Goal: Task Accomplishment & Management: Check status

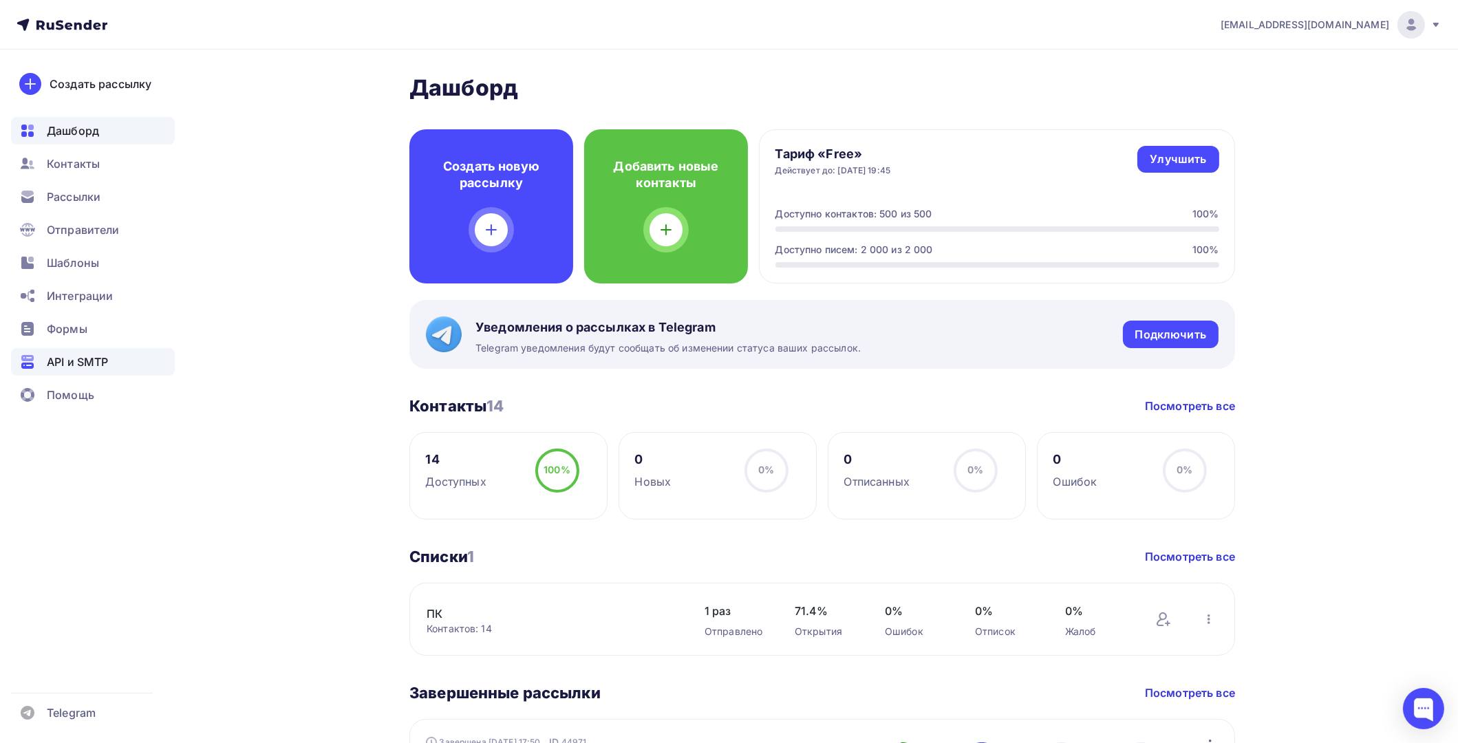
click at [65, 356] on span "API и SMTP" at bounding box center [77, 362] width 61 height 17
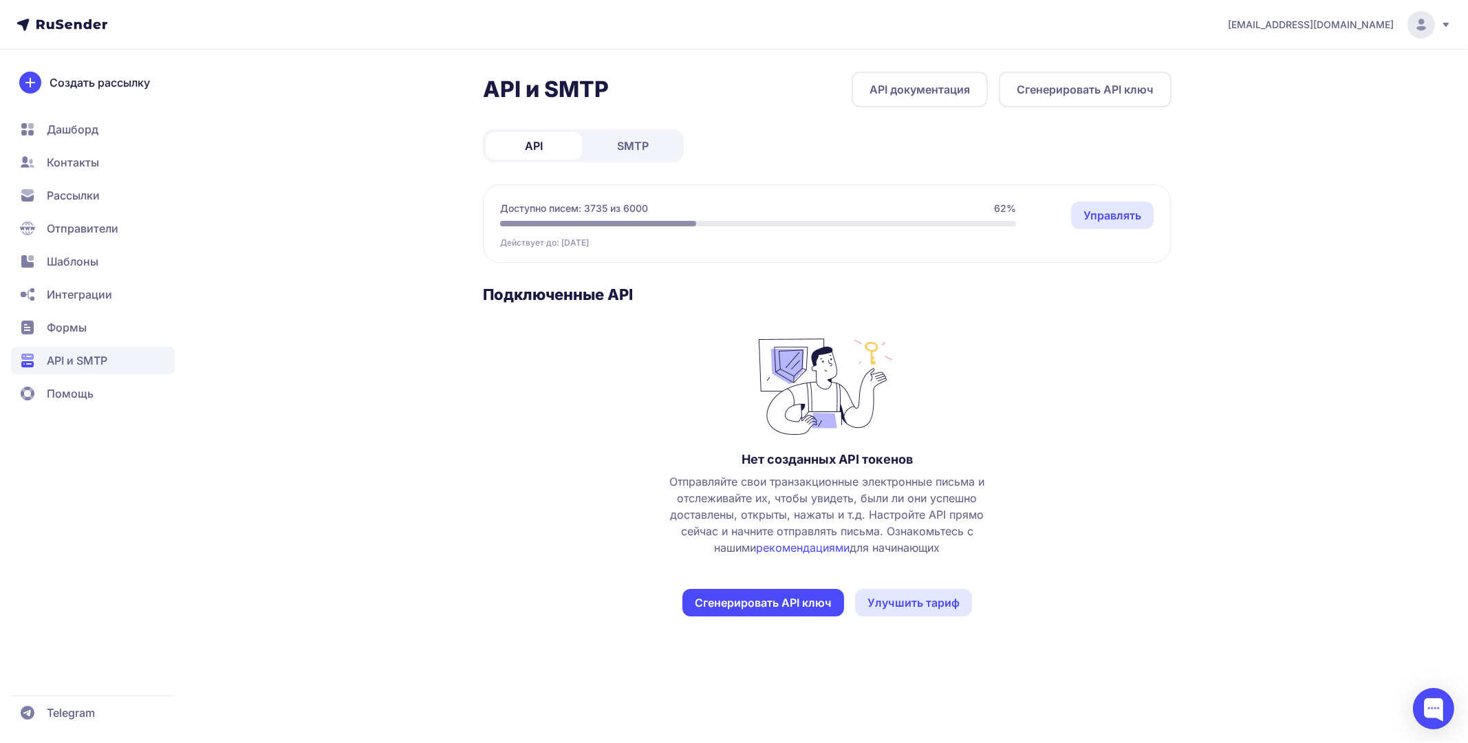
click at [631, 154] on link "SMTP" at bounding box center [633, 146] width 96 height 28
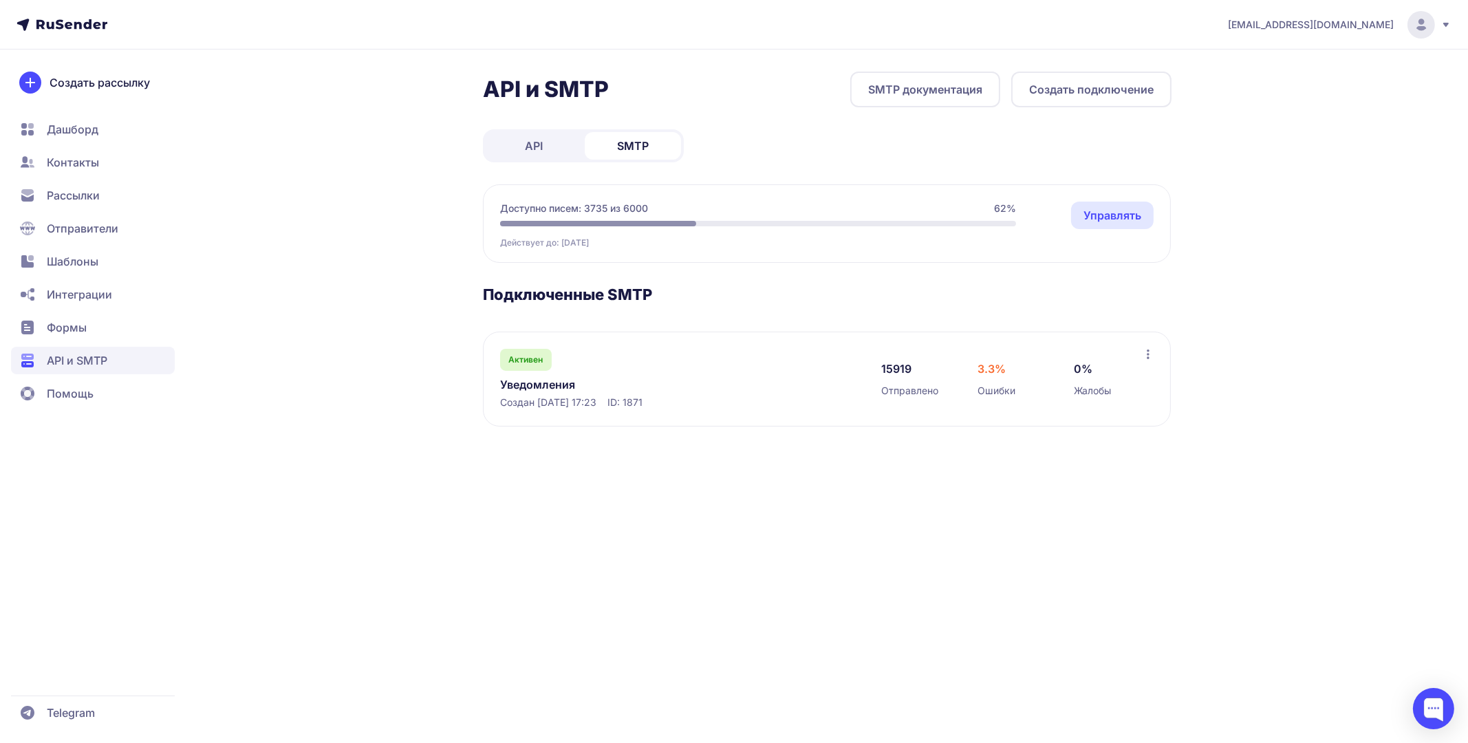
click at [543, 385] on link "Уведомления" at bounding box center [641, 384] width 282 height 17
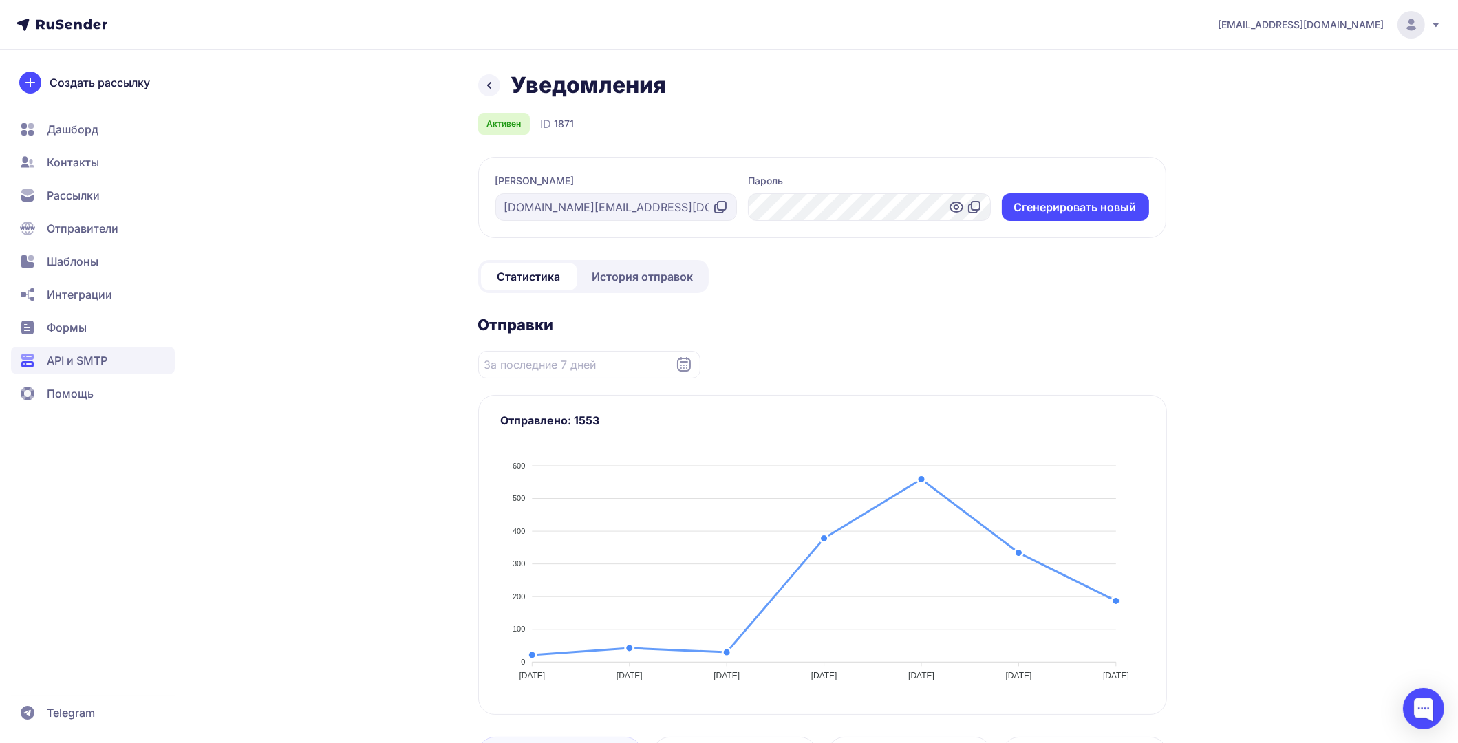
click at [648, 283] on span "История отправок" at bounding box center [642, 276] width 101 height 17
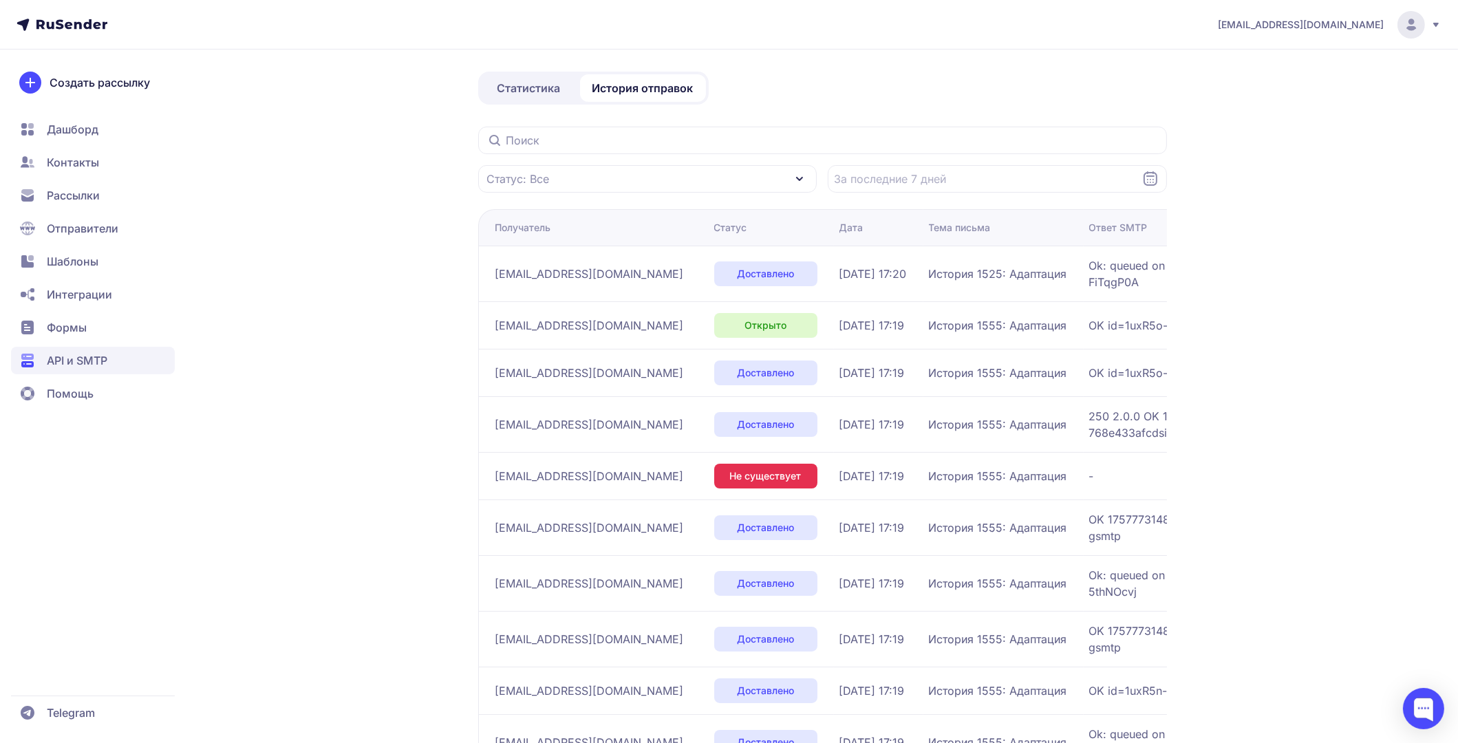
scroll to position [195, 0]
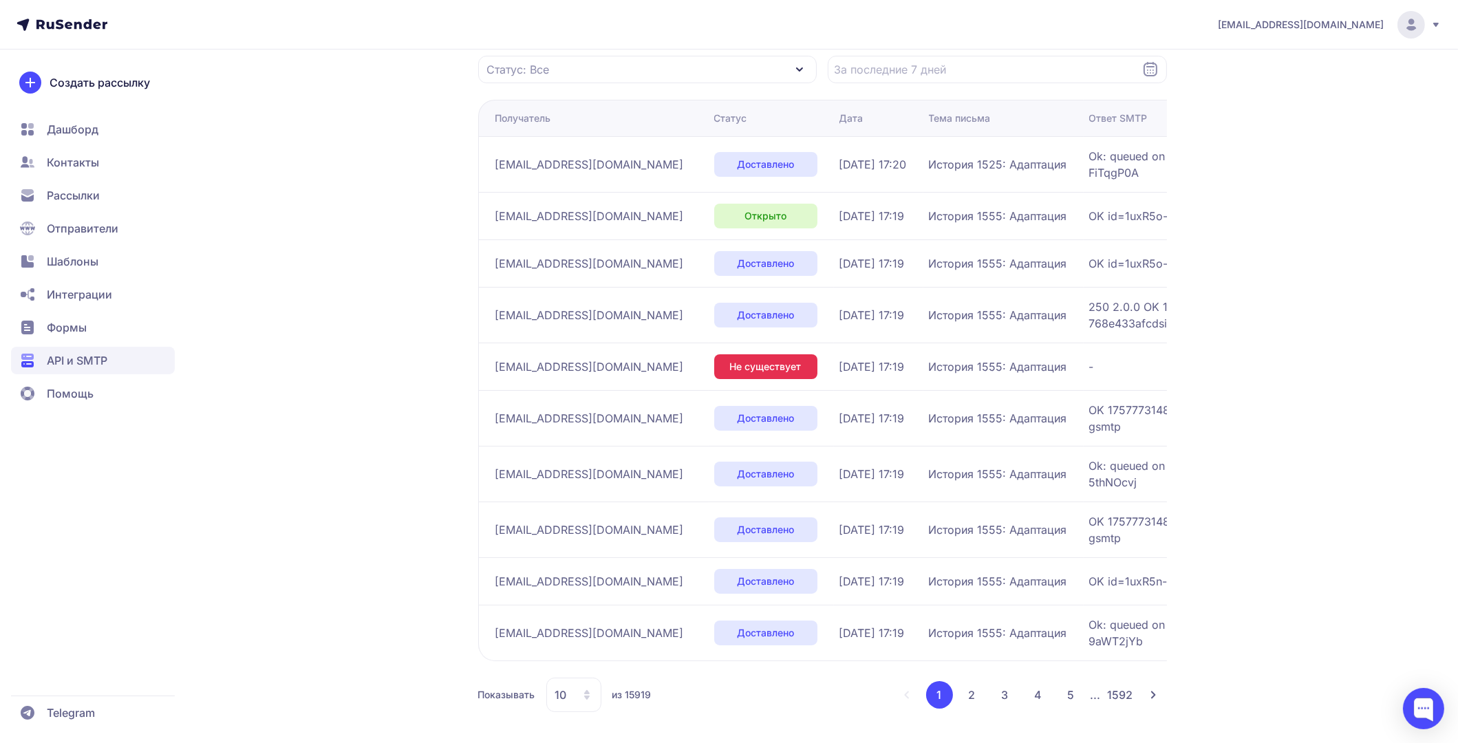
click at [970, 693] on button "2" at bounding box center [972, 695] width 28 height 28
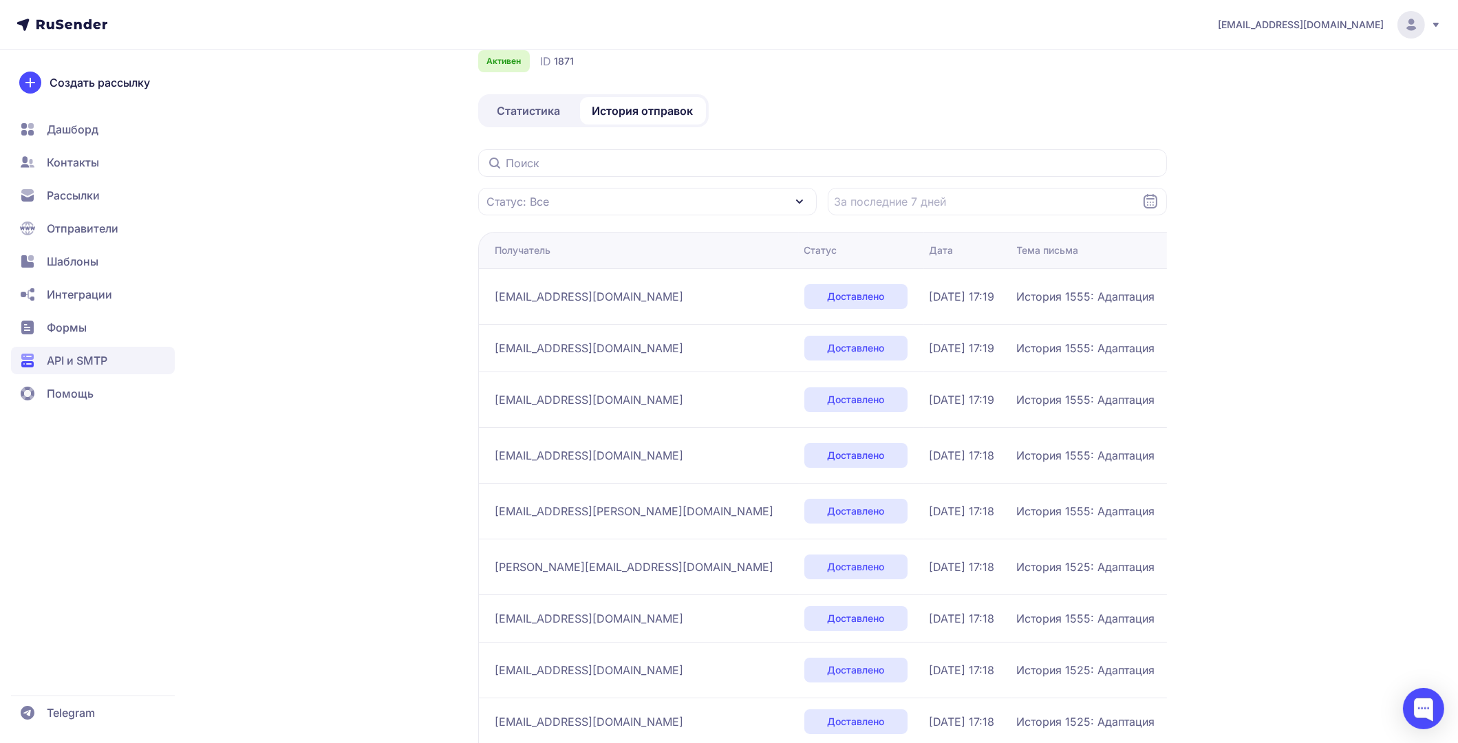
scroll to position [195, 0]
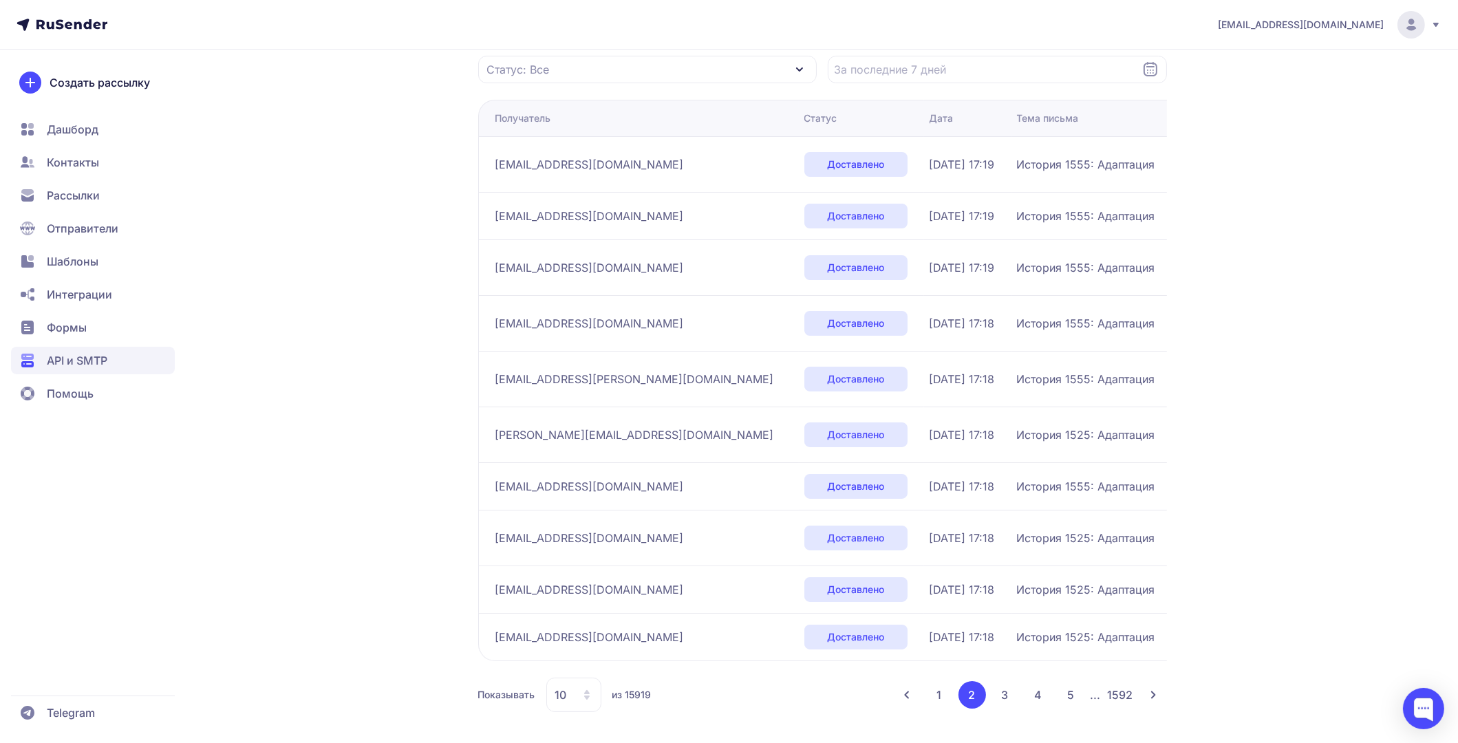
click at [998, 692] on button "3" at bounding box center [1005, 695] width 28 height 28
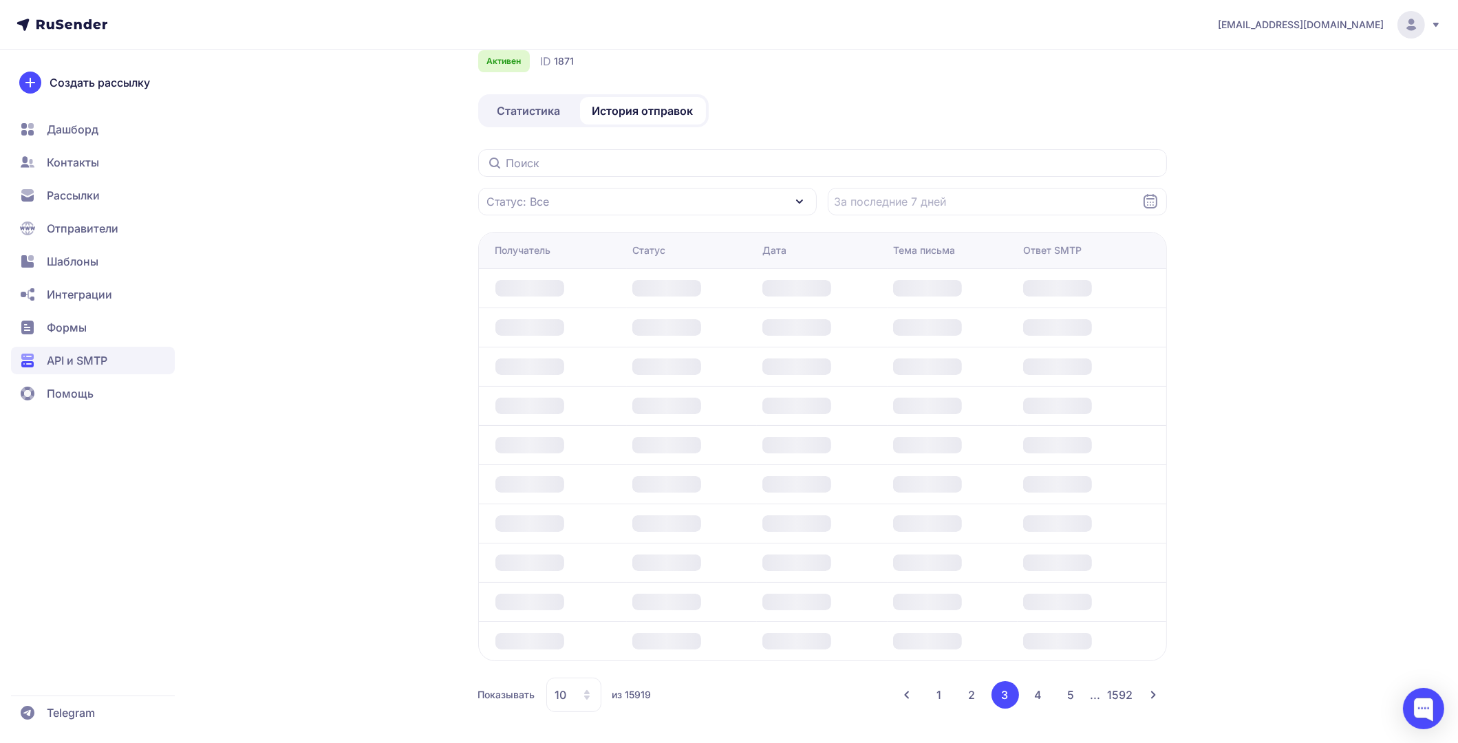
scroll to position [195, 0]
